Goal: Information Seeking & Learning: Learn about a topic

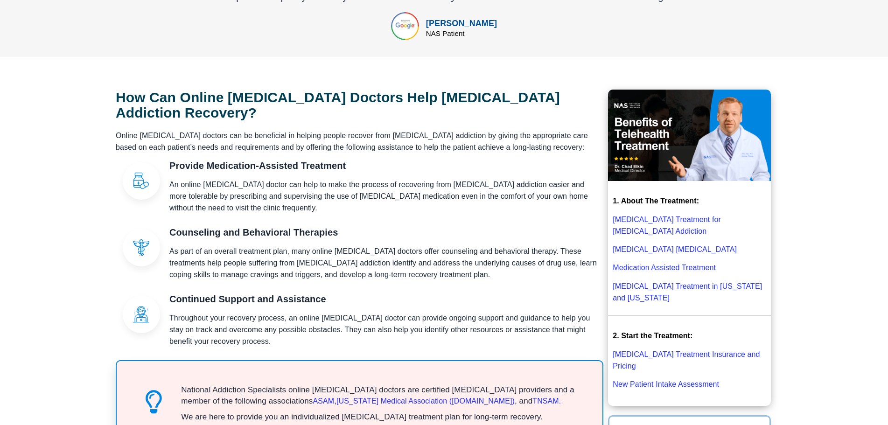
scroll to position [339, 0]
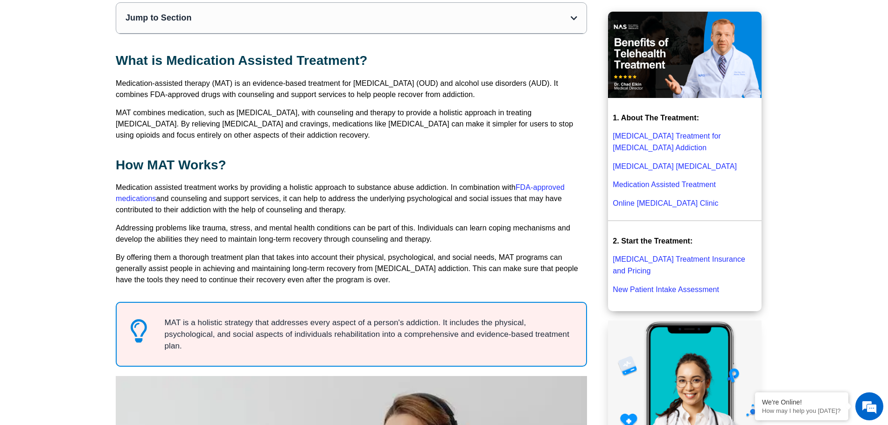
scroll to position [380, 0]
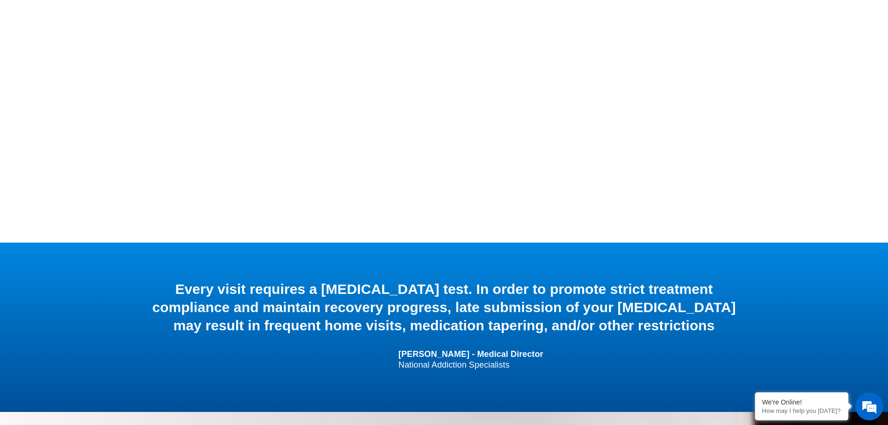
scroll to position [478, 0]
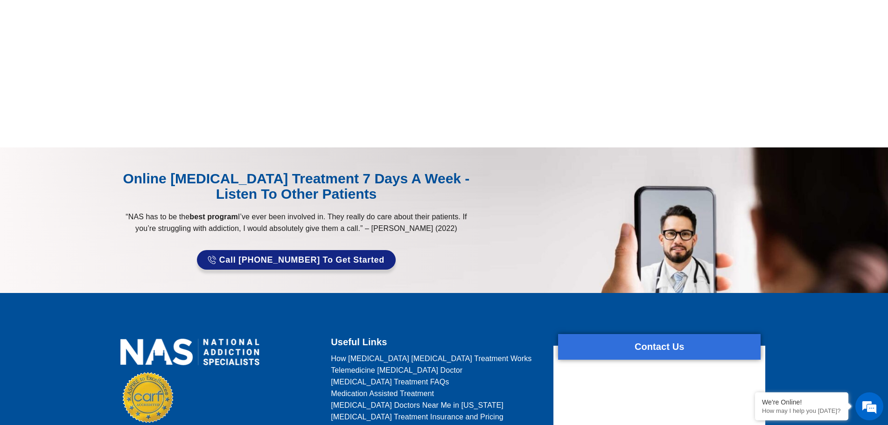
scroll to position [789, 0]
